Goal: Find specific page/section: Find specific page/section

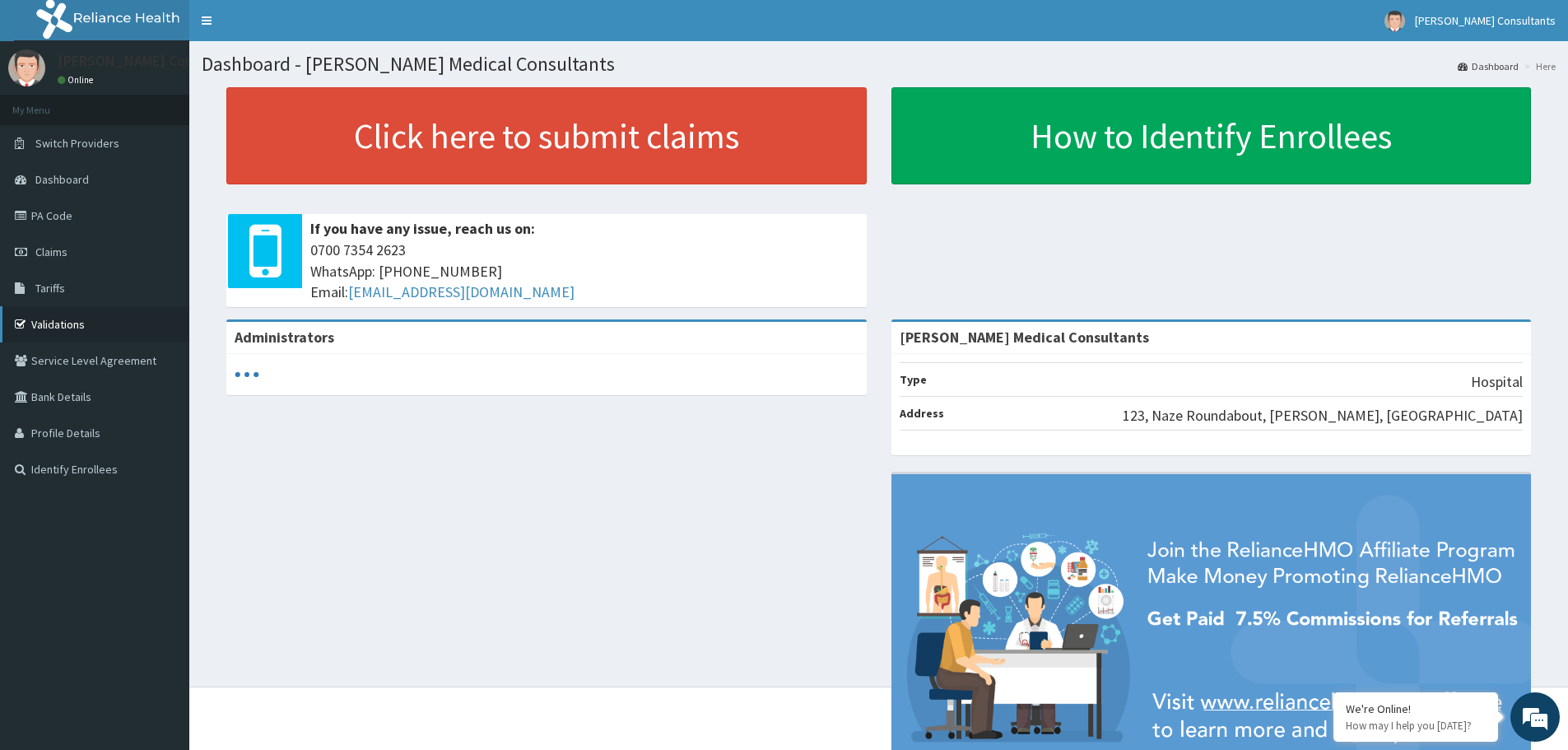
click at [88, 324] on link "Validations" at bounding box center [95, 324] width 190 height 36
